Goal: Task Accomplishment & Management: Manage account settings

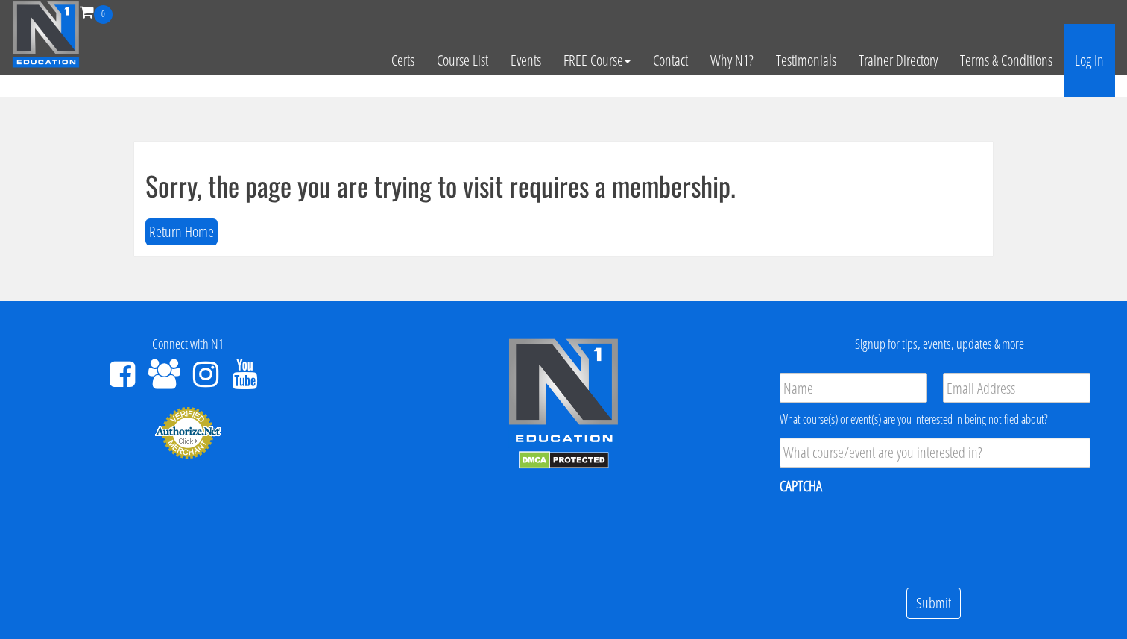
click at [1089, 59] on link "Log In" at bounding box center [1089, 60] width 51 height 73
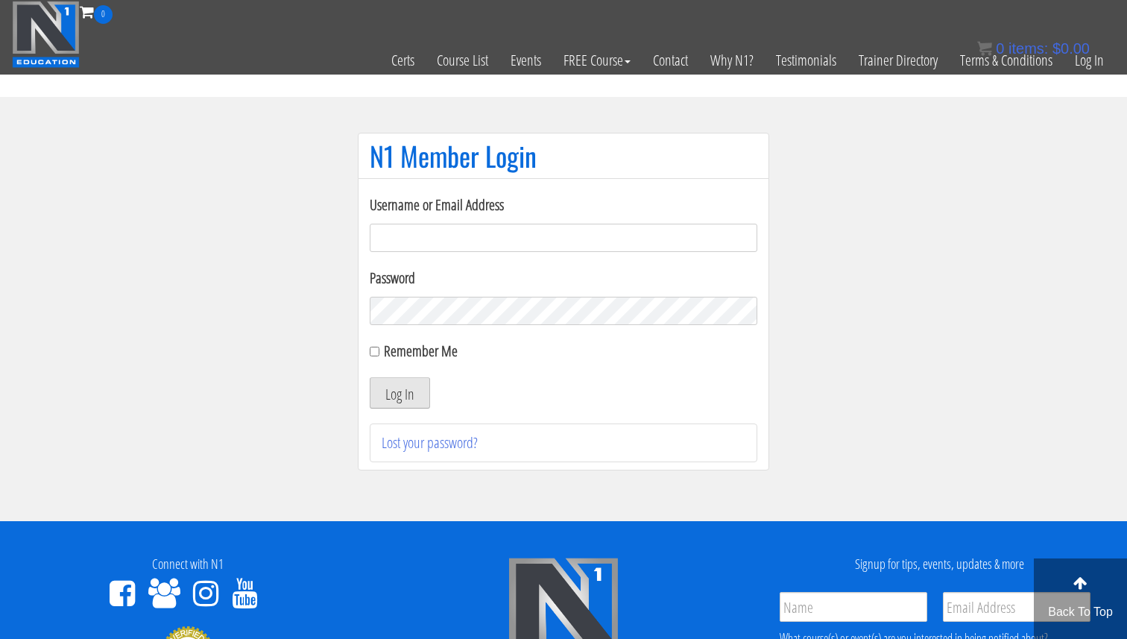
type input "Valerioacri@gmail.com"
click at [423, 387] on button "Log In" at bounding box center [400, 392] width 60 height 31
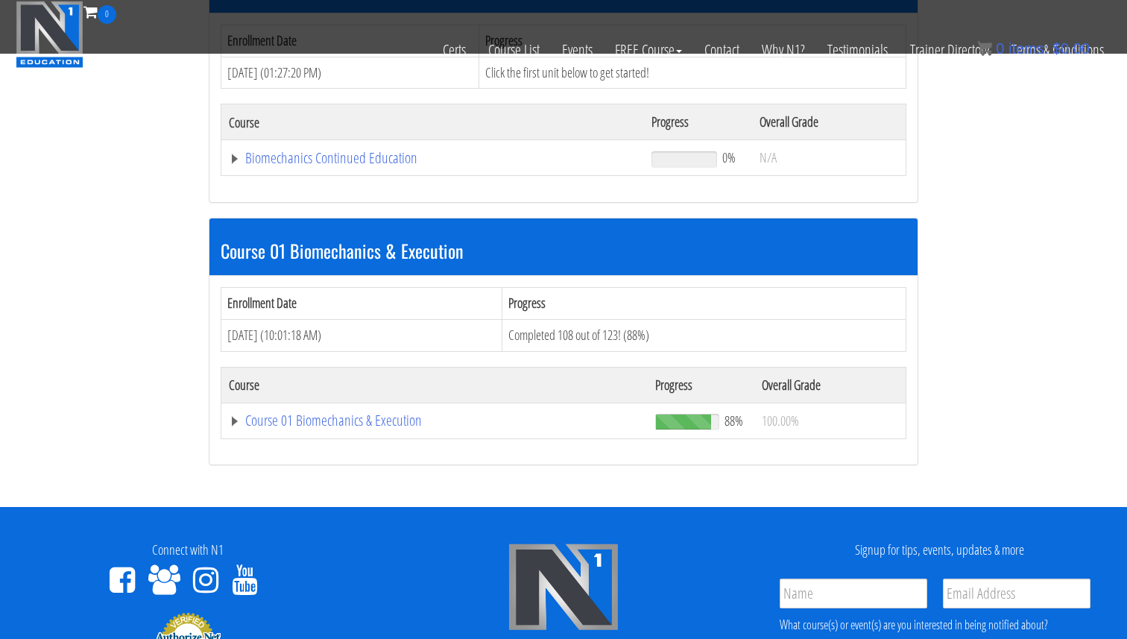
scroll to position [273, 0]
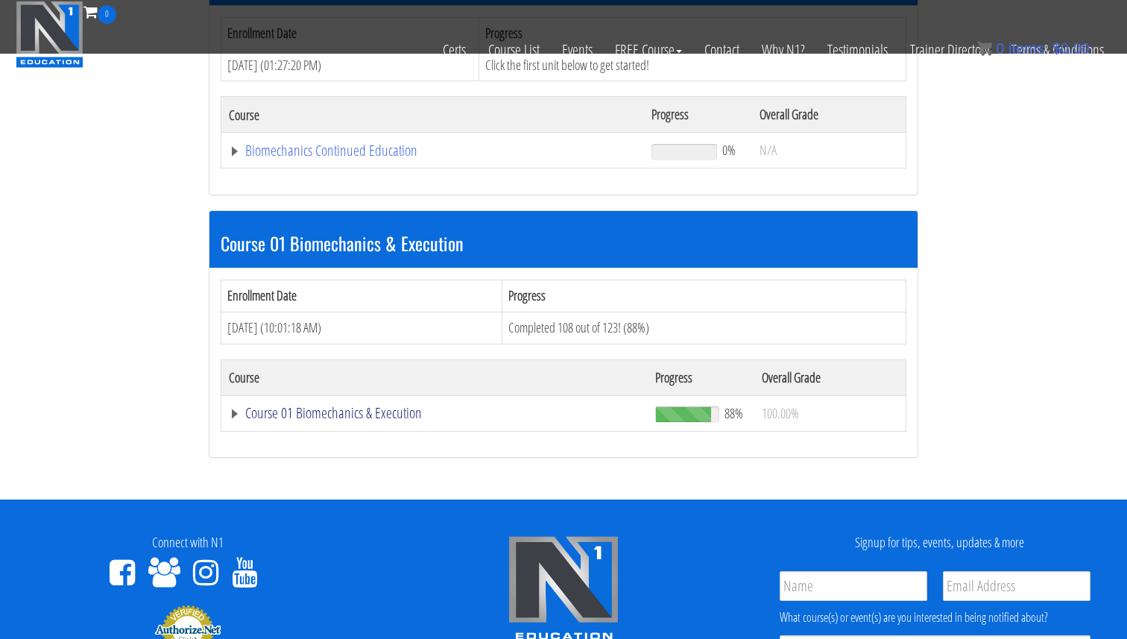
click at [372, 417] on link "Course 01 Biomechanics & Execution" at bounding box center [435, 413] width 412 height 15
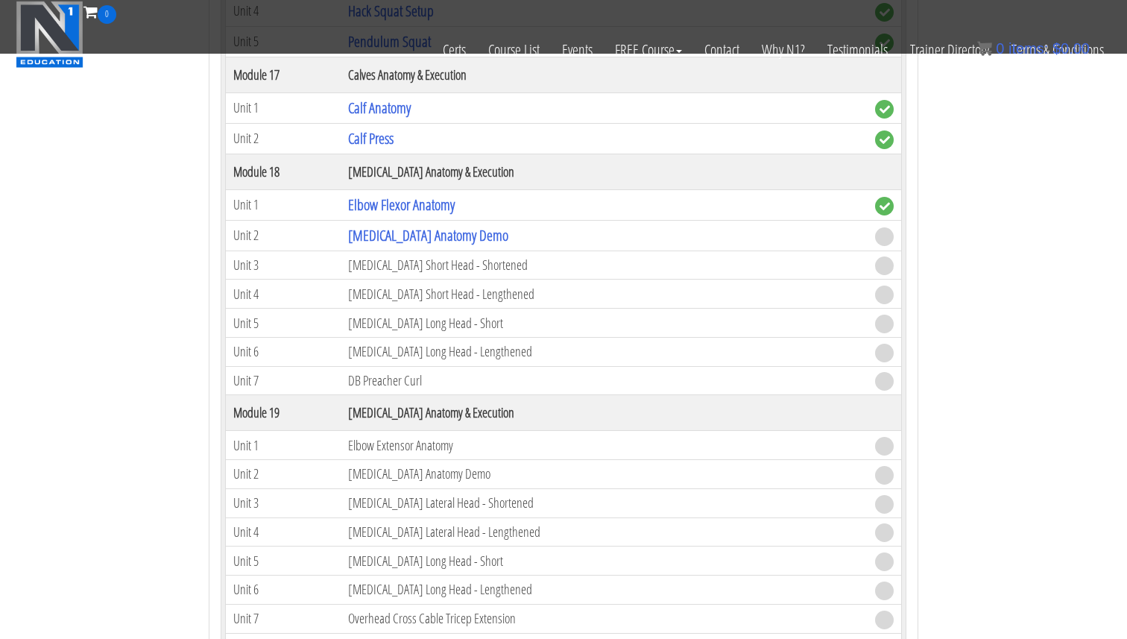
scroll to position [4471, 0]
